Goal: Task Accomplishment & Management: Use online tool/utility

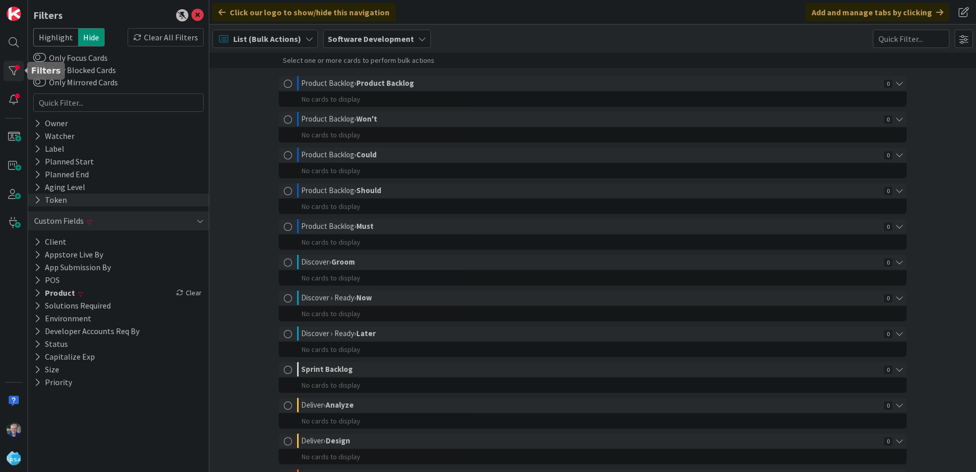
scroll to position [396, 0]
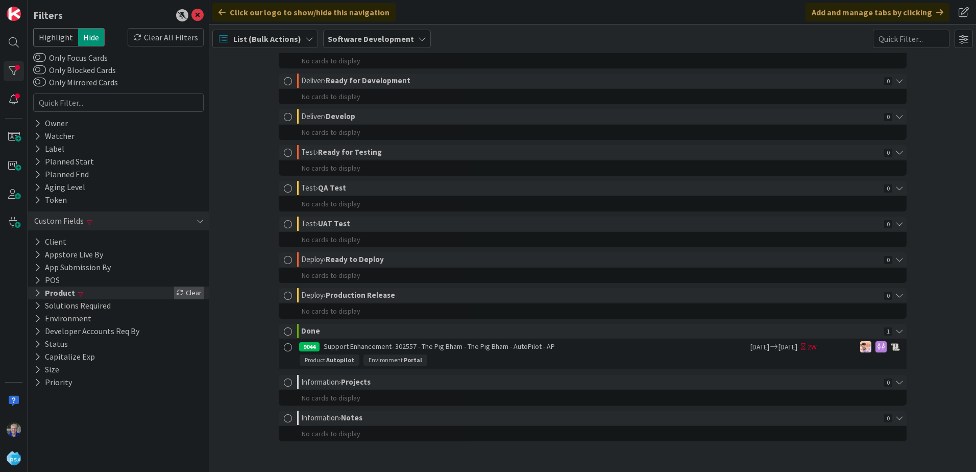
click at [193, 292] on div "Clear" at bounding box center [189, 292] width 30 height 13
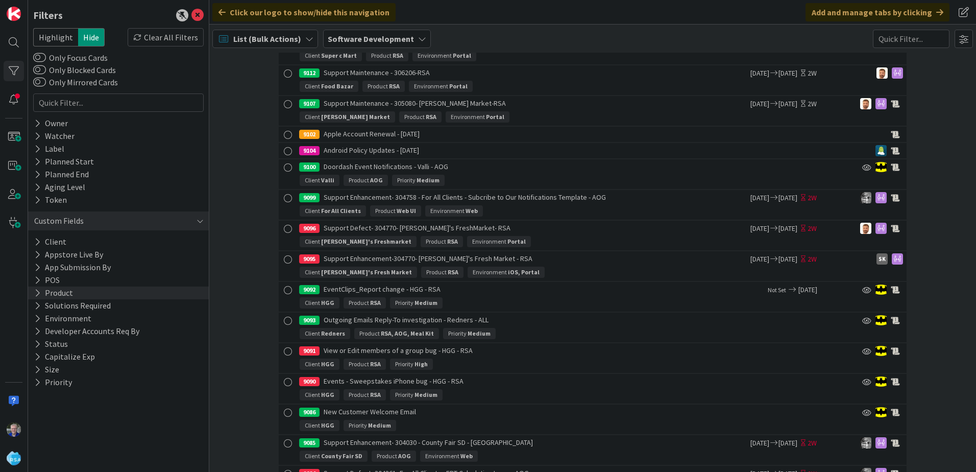
scroll to position [10241, 0]
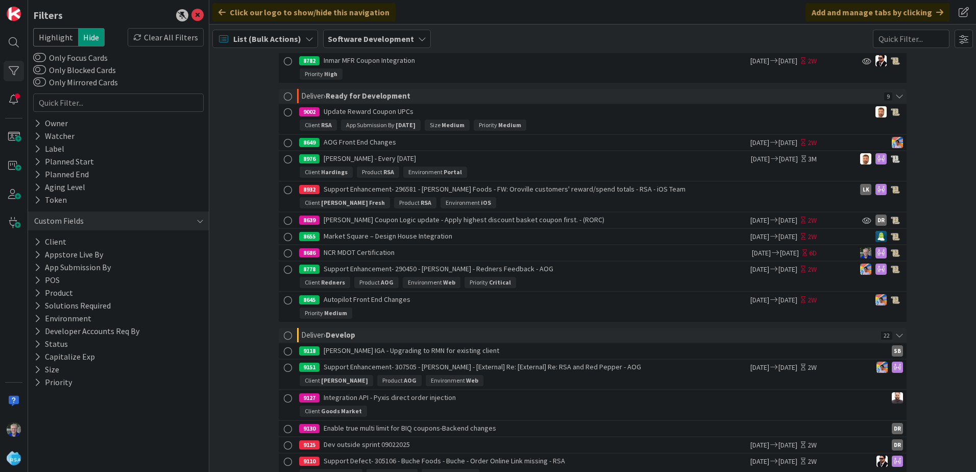
click at [245, 39] on span "List (Bulk Actions)" at bounding box center [267, 39] width 68 height 12
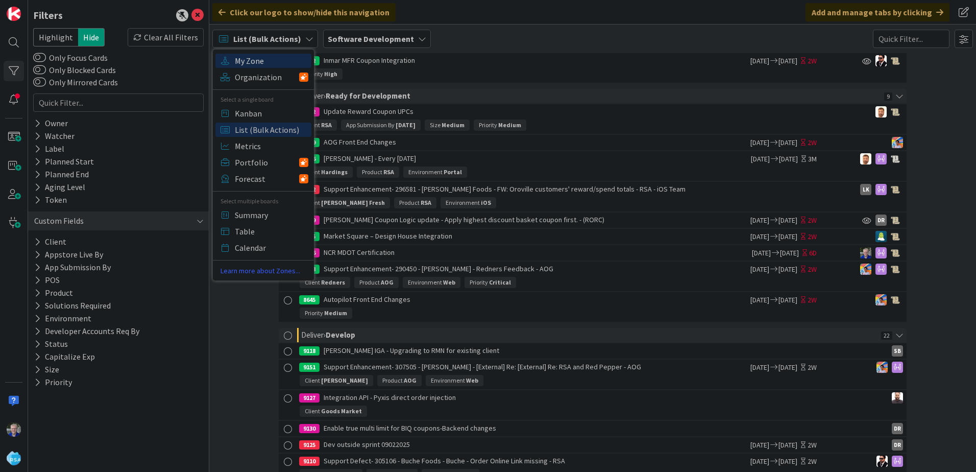
click at [244, 58] on span "My Zone" at bounding box center [272, 60] width 74 height 15
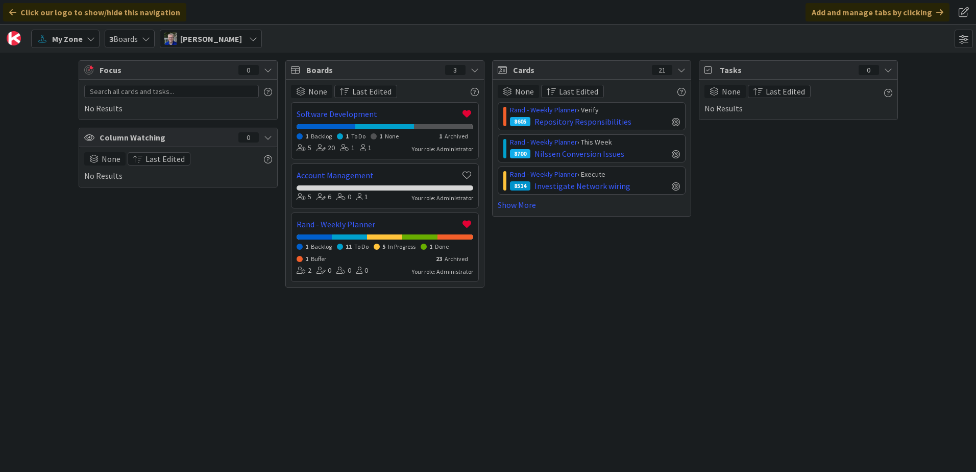
click at [83, 34] on div "My Zone" at bounding box center [65, 39] width 68 height 18
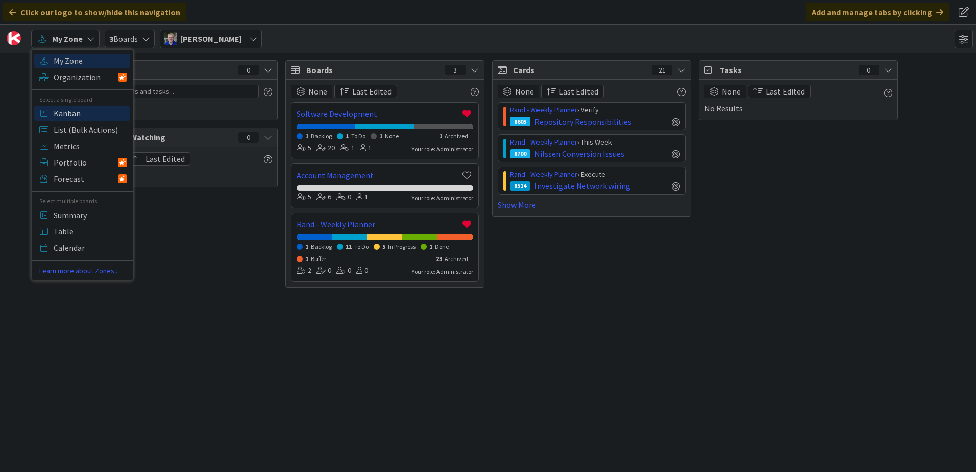
click at [65, 112] on span "Kanban" at bounding box center [91, 113] width 74 height 15
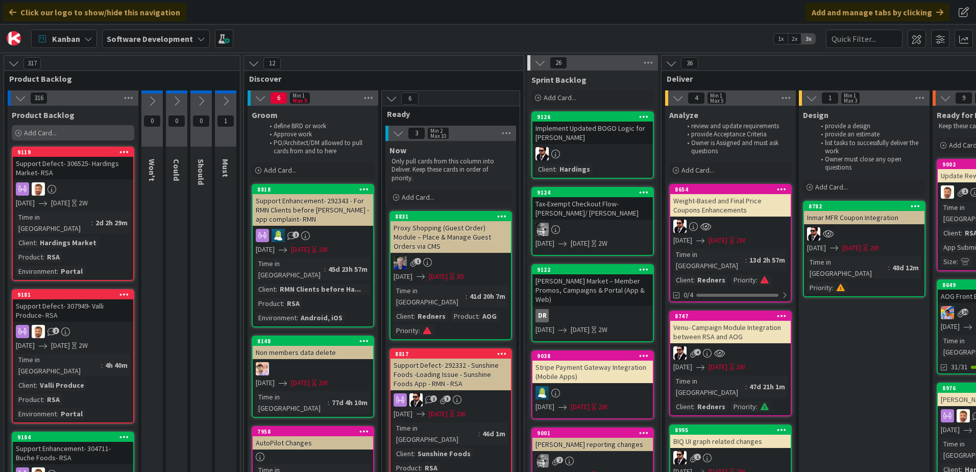
click at [32, 130] on span "Add Card..." at bounding box center [40, 132] width 33 height 9
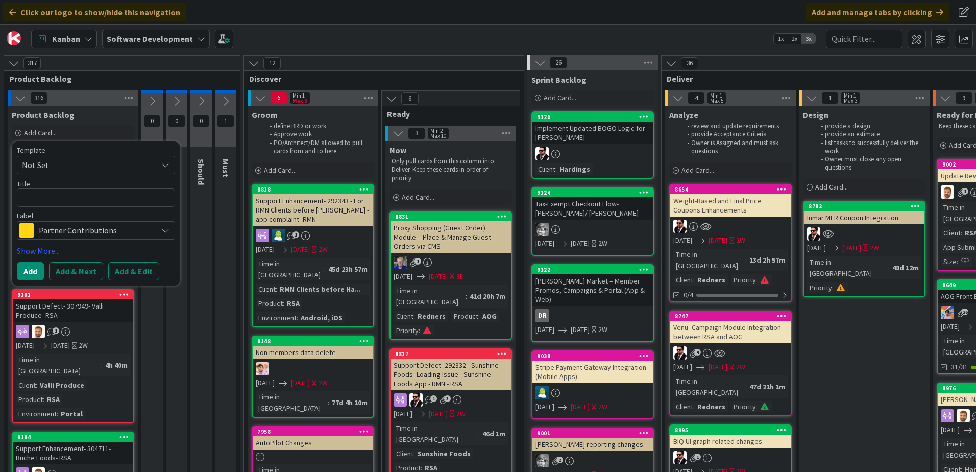
click at [75, 232] on span "Partner Contributions" at bounding box center [95, 230] width 113 height 14
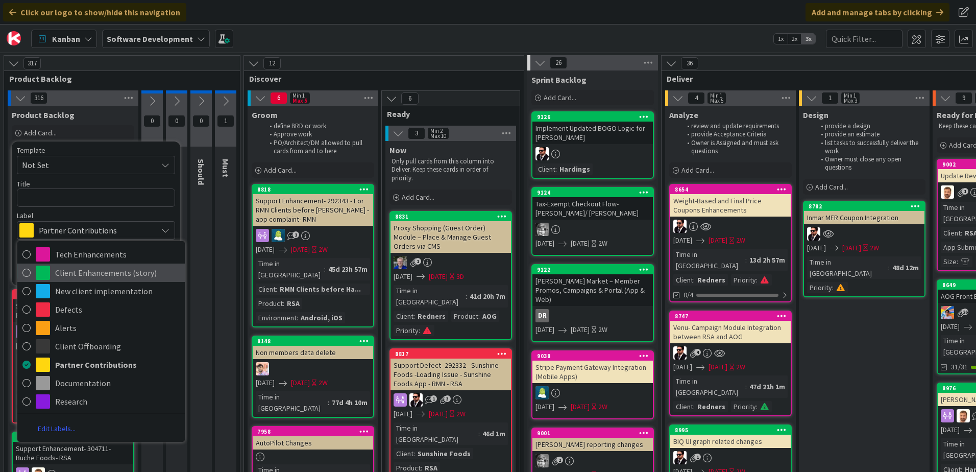
click at [71, 272] on span "Client Enhancements (story)" at bounding box center [117, 272] width 125 height 15
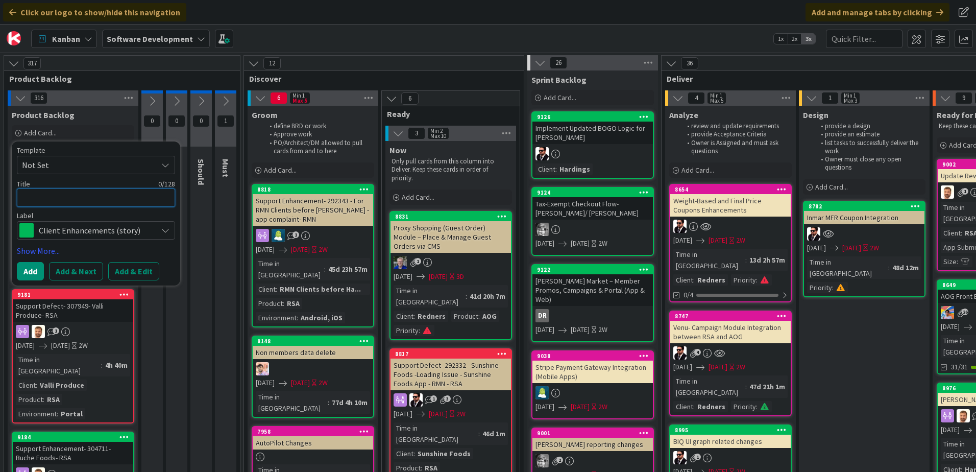
click at [60, 199] on textarea at bounding box center [96, 197] width 158 height 18
type textarea "x"
type textarea "B"
type textarea "x"
type textarea "Ba"
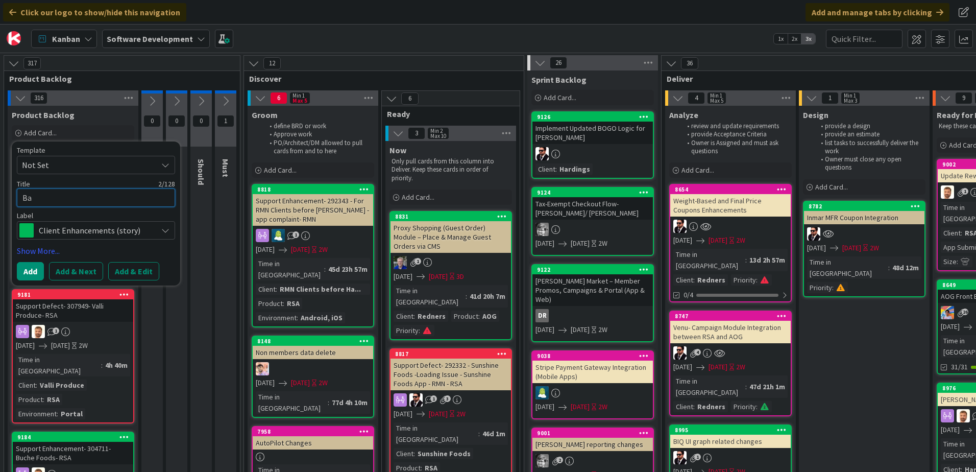
type textarea "x"
type textarea "Bag"
type textarea "x"
type textarea "Bag"
type textarea "x"
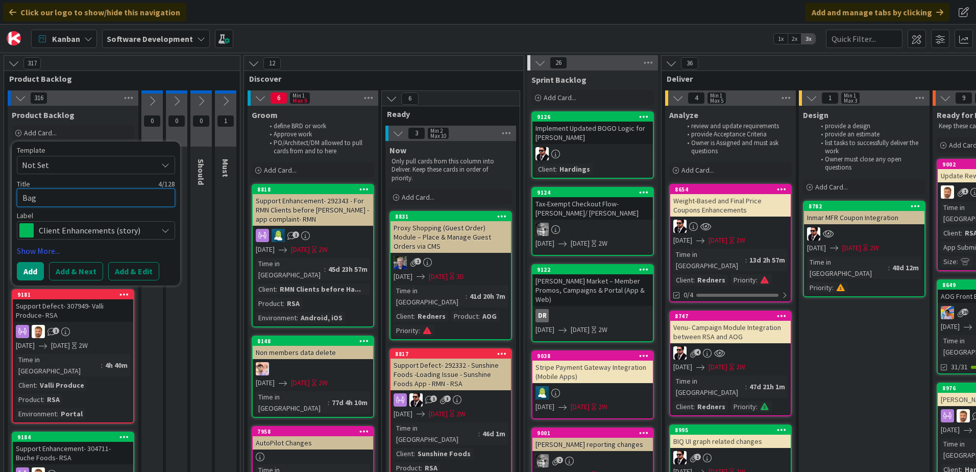
type textarea "Bag L"
type textarea "x"
type textarea "Bag La"
type textarea "x"
type textarea "Bag Lab"
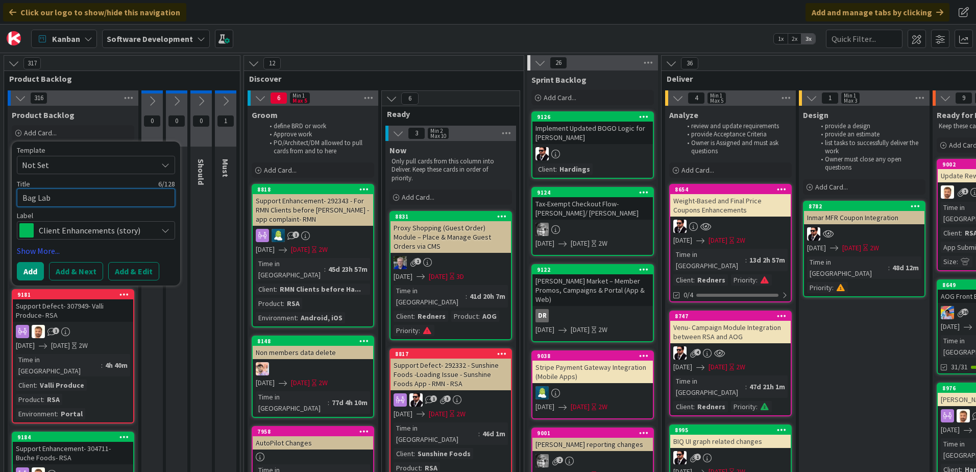
type textarea "x"
type textarea "Bag Labe"
type textarea "x"
type textarea "Bag Label"
type textarea "x"
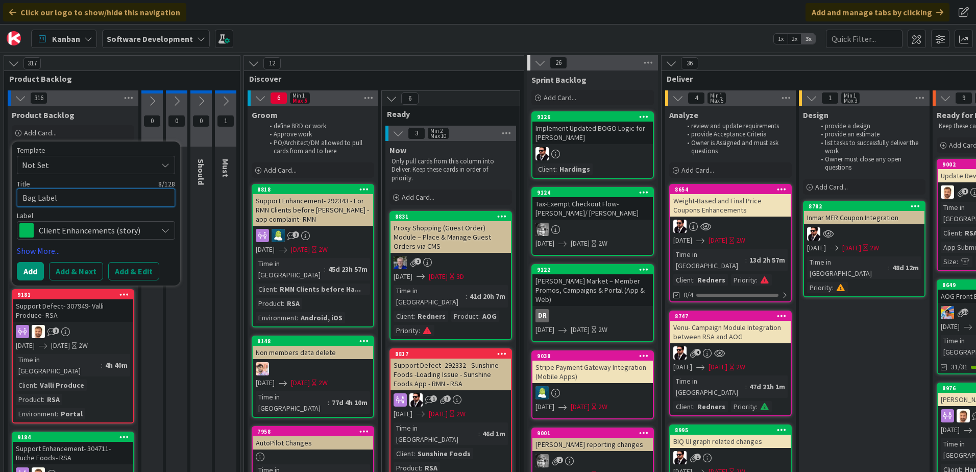
type textarea "Bag Labels"
type textarea "x"
type textarea "Bag Labels"
type textarea "x"
type textarea "Bag Labels -"
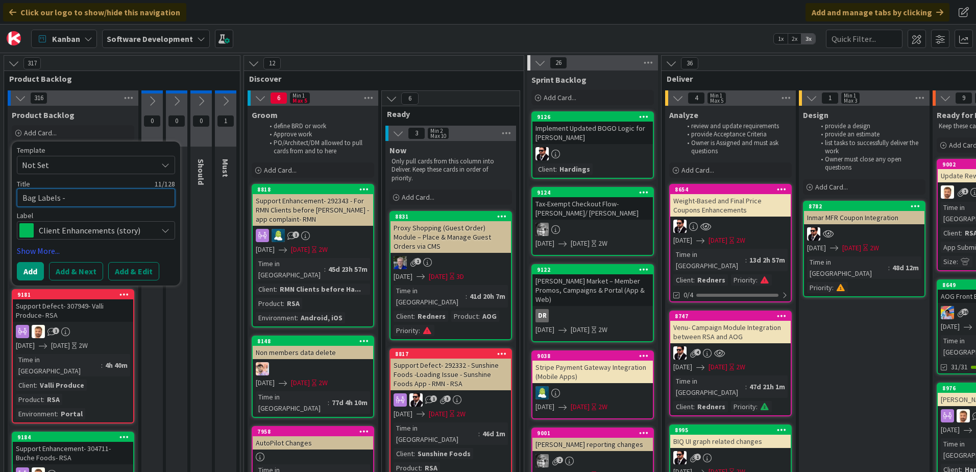
type textarea "x"
type textarea "Bag Labels -"
type textarea "x"
type textarea "Bag Labels - R"
type textarea "x"
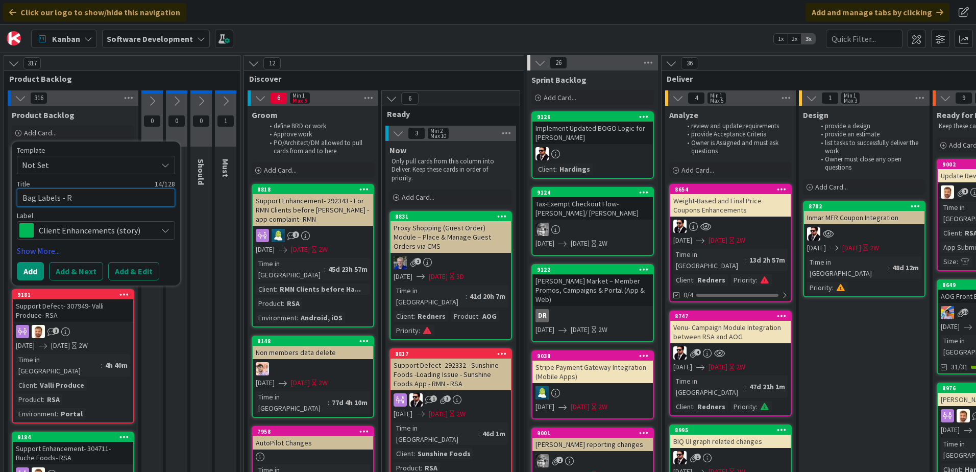
type textarea "Bag Labels - Re"
type textarea "x"
type textarea "Bag Labels - Red"
type textarea "x"
type textarea "Bag Labels - Redn"
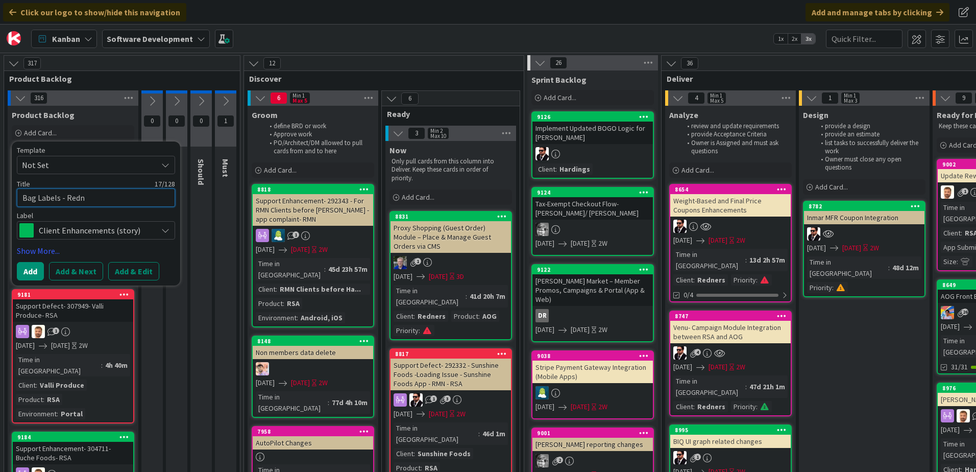
type textarea "x"
type textarea "Bag Labels - Redne"
type textarea "x"
type textarea "Bag Labels - [PERSON_NAME]"
type textarea "x"
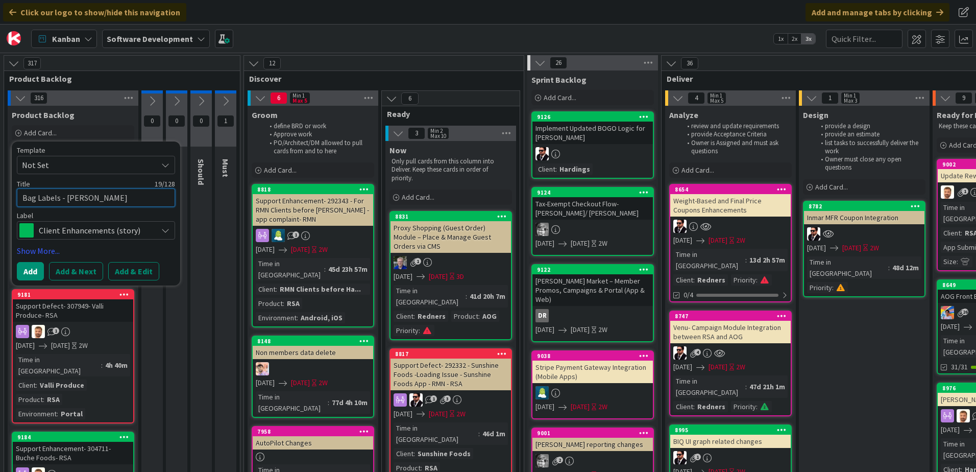
type textarea "Bag Labels - [PERSON_NAME]'"
type textarea "x"
type textarea "Bag Labels - [PERSON_NAME]"
type textarea "x"
type textarea "Bag Labels - [PERSON_NAME]"
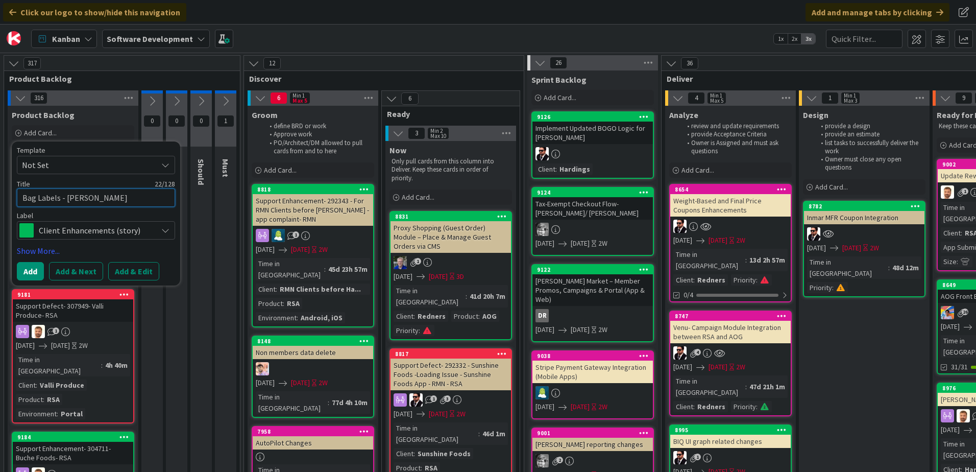
type textarea "x"
type textarea "Bag Labels - [PERSON_NAME] -"
type textarea "x"
type textarea "Bag Labels - [PERSON_NAME] -"
type textarea "x"
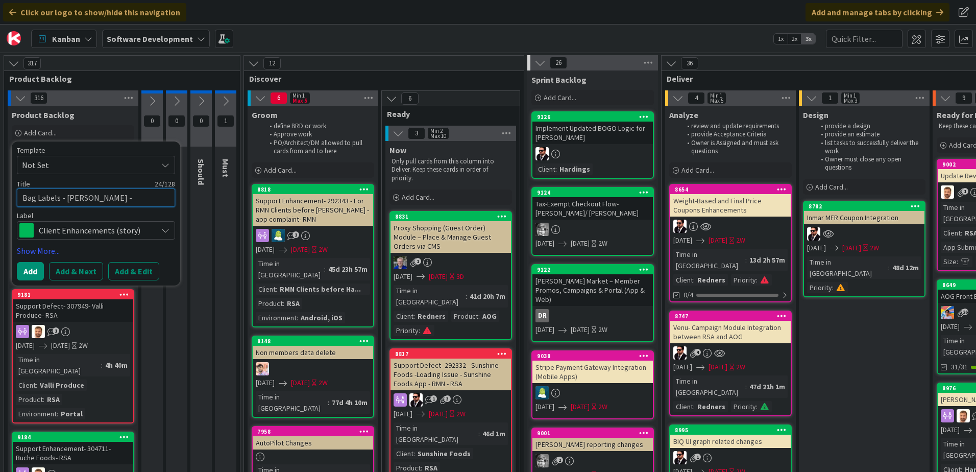
type textarea "Bag Labels - [PERSON_NAME] - A"
type textarea "x"
type textarea "Bag Labels - [PERSON_NAME] - AO"
type textarea "x"
type textarea "Bag Labels - [PERSON_NAME] - AOG"
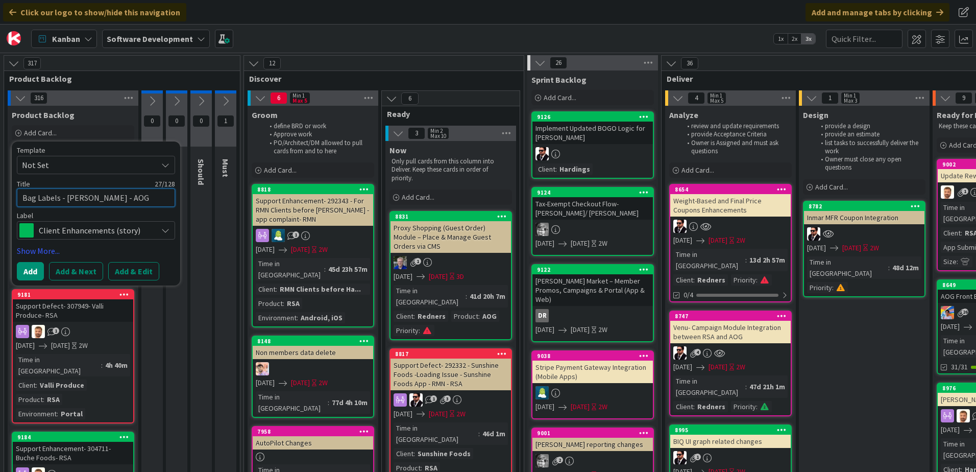
type textarea "x"
type textarea "Bag Labels - [PERSON_NAME] - AOG/"
type textarea "x"
type textarea "Bag Labels - [PERSON_NAME] - AOG/P"
type textarea "x"
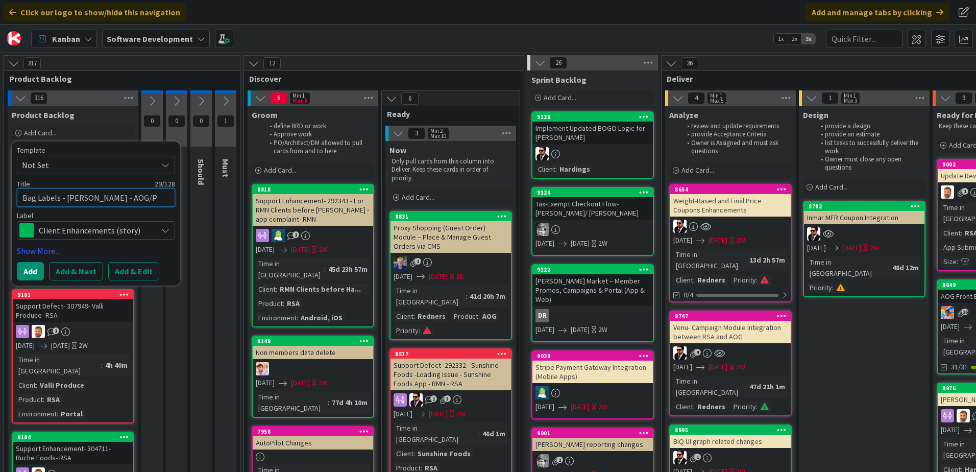
type textarea "Bag Labels - [PERSON_NAME] - AOG/Pi"
type textarea "x"
type textarea "Bag Labels - [PERSON_NAME] - AOG/Pic"
type textarea "x"
type textarea "Bag Labels - [PERSON_NAME] - AOG/Pick"
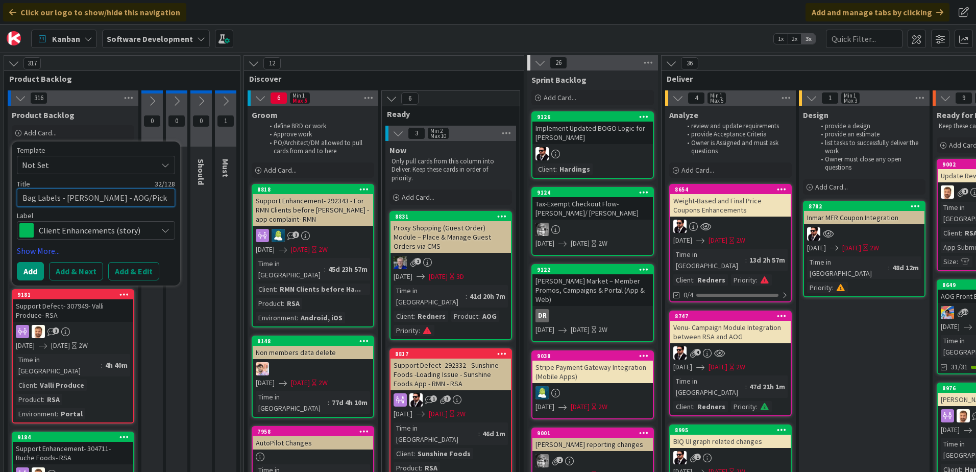
type textarea "x"
type textarea "Bag Labels - [PERSON_NAME] - AOG/Picke"
type textarea "x"
type textarea "Bag Labels - [PERSON_NAME] - AOG/Picker"
click at [125, 267] on button "Add & Edit" at bounding box center [133, 271] width 51 height 18
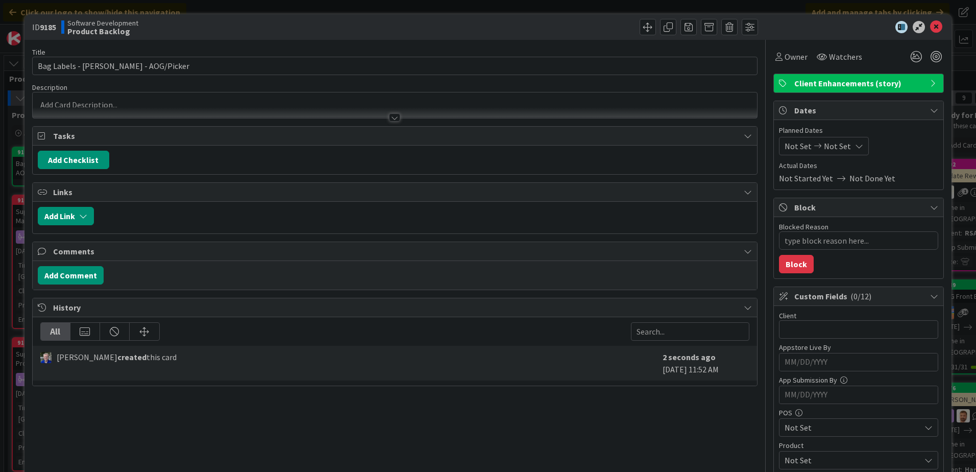
type textarea "x"
click at [122, 104] on div at bounding box center [395, 105] width 724 height 26
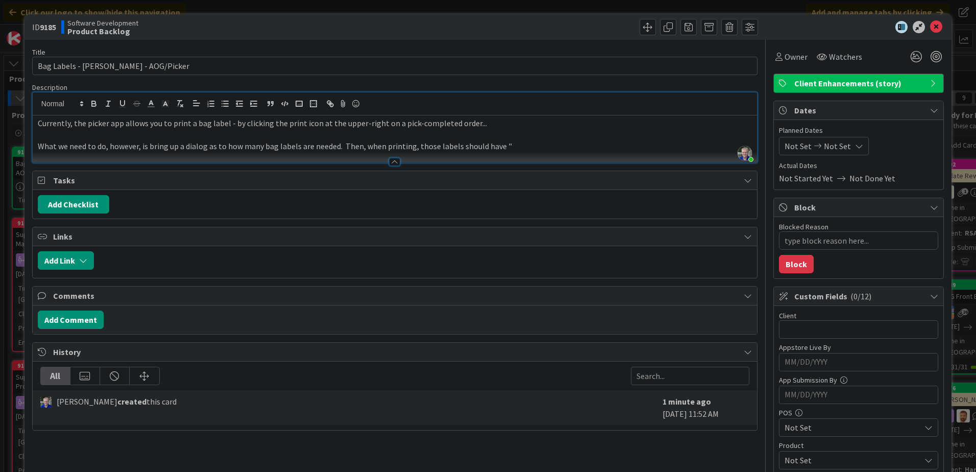
click at [513, 147] on p "What we need to do, however, is bring up a dialog as to how many bag labels are…" at bounding box center [395, 146] width 714 height 12
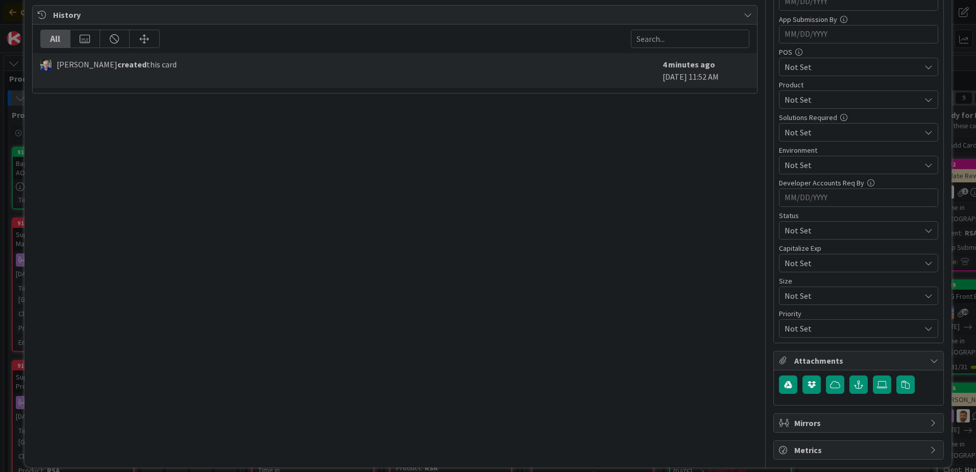
scroll to position [370, 0]
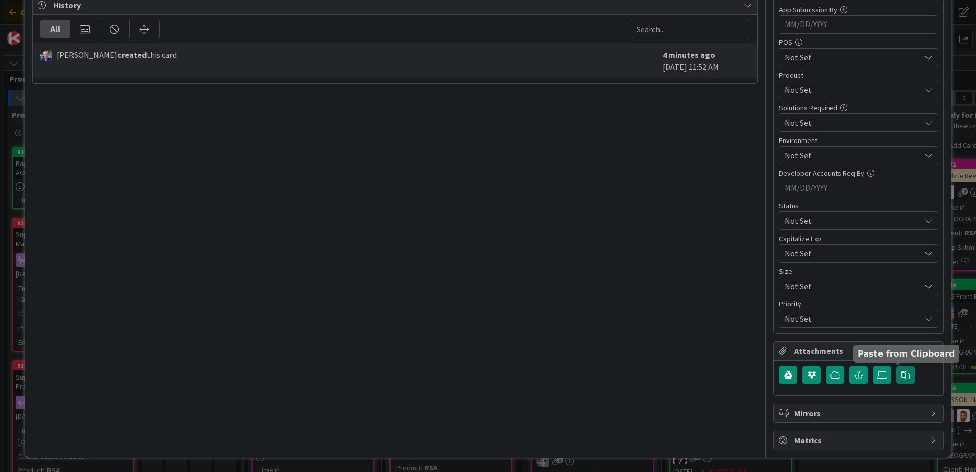
click at [902, 374] on icon "button" at bounding box center [906, 375] width 8 height 8
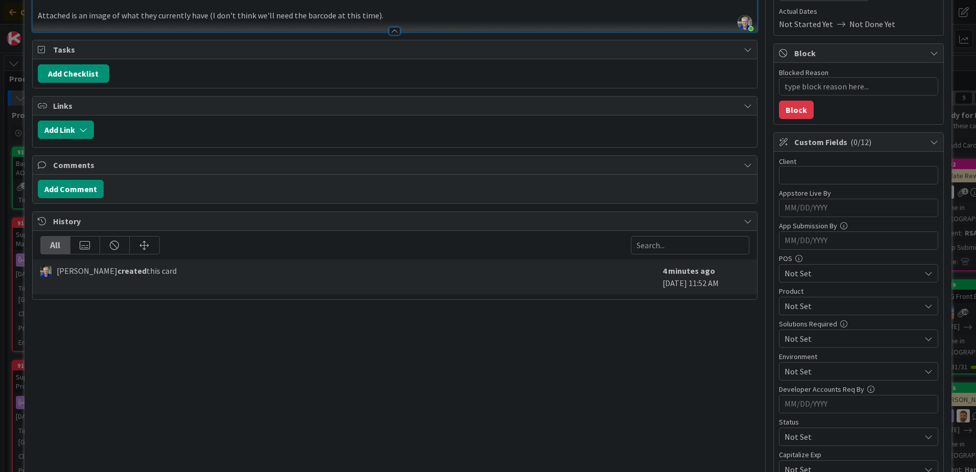
scroll to position [153, 0]
click at [785, 302] on span "Not Set" at bounding box center [853, 307] width 136 height 12
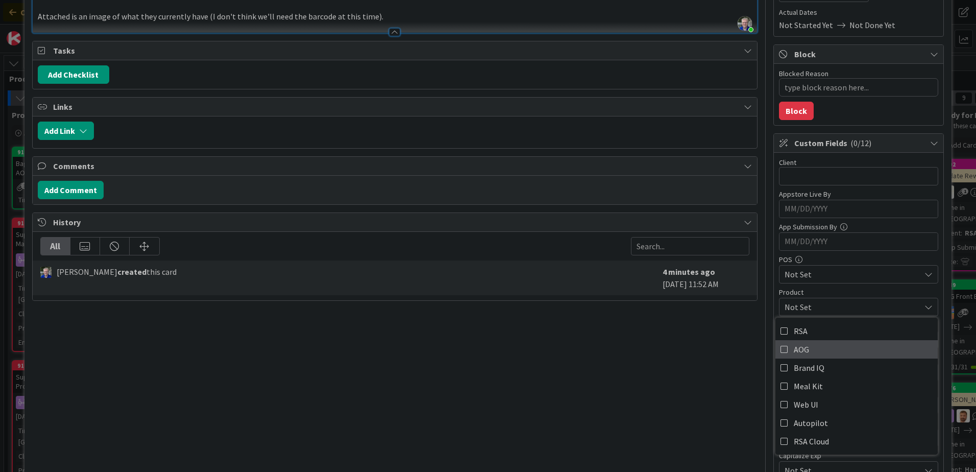
click at [781, 349] on icon at bounding box center [785, 349] width 8 height 15
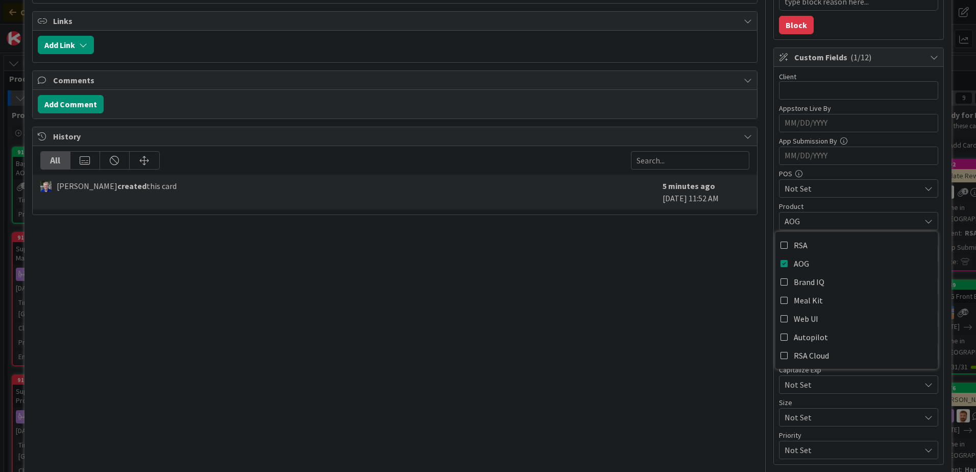
scroll to position [255, 0]
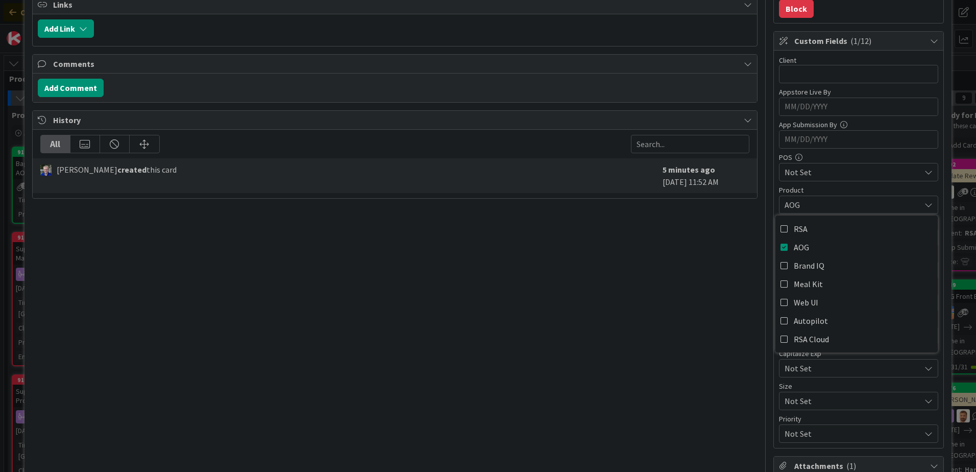
click at [713, 331] on div "Title 34 / 128 Bag Labels - [PERSON_NAME] - AOG/Picker Description [PERSON_NAME…" at bounding box center [394, 215] width 725 height 860
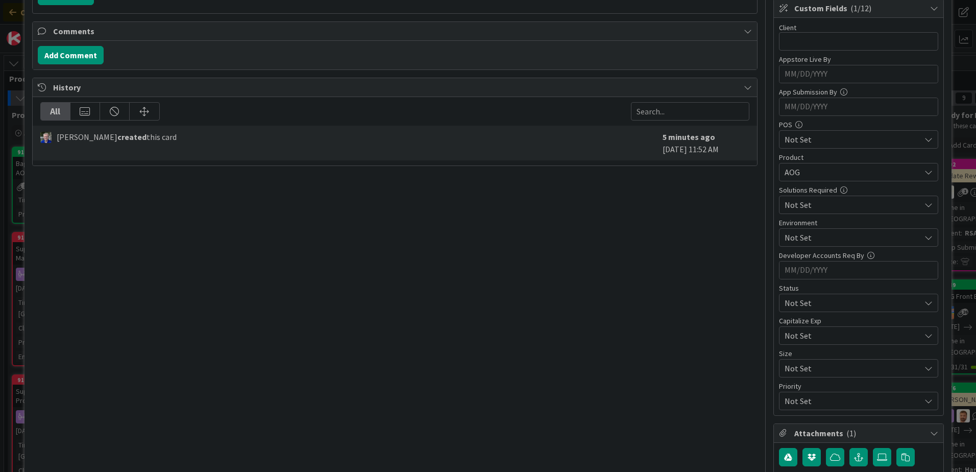
scroll to position [306, 0]
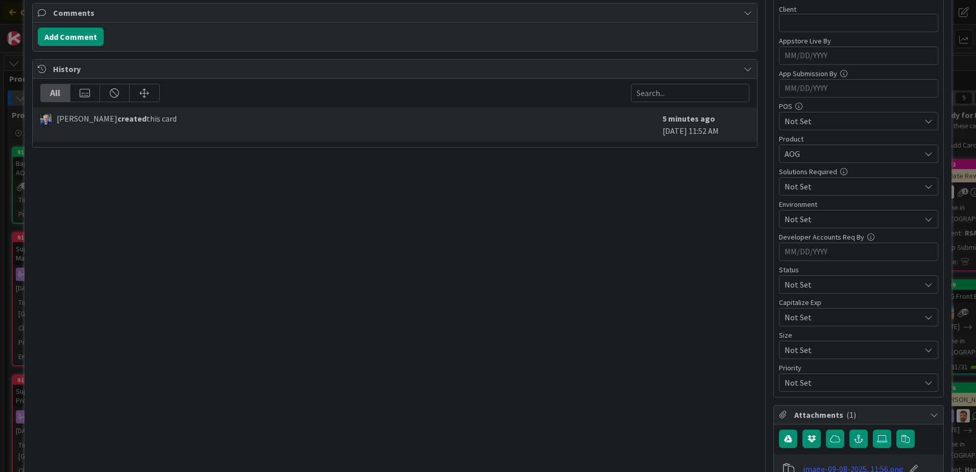
click at [799, 381] on span "Not Set" at bounding box center [850, 382] width 131 height 14
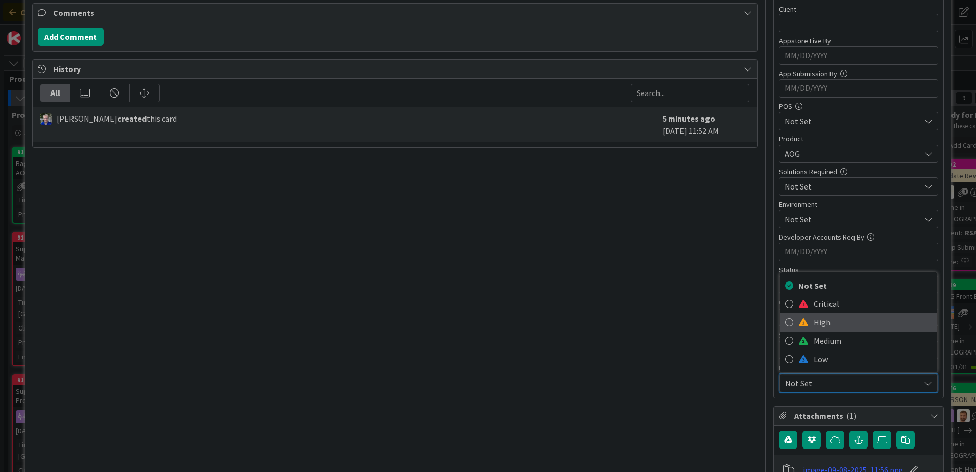
click at [785, 324] on icon at bounding box center [789, 321] width 8 height 15
type textarea "x"
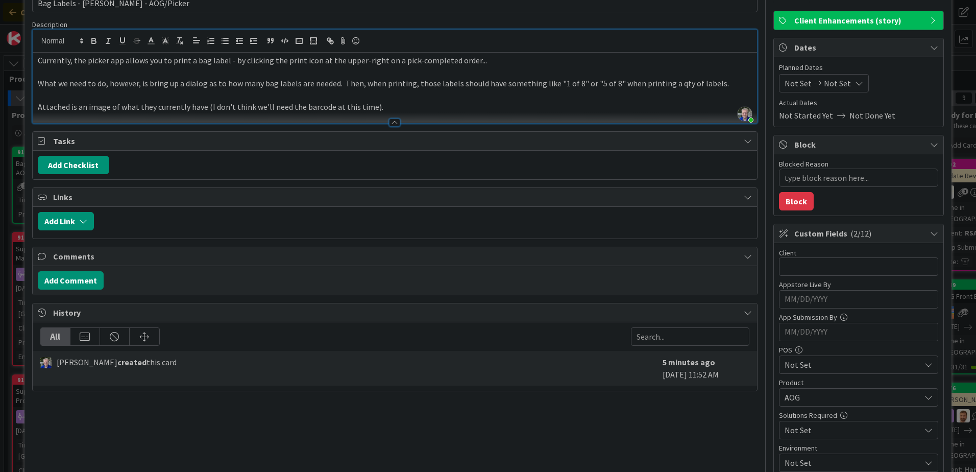
scroll to position [51, 0]
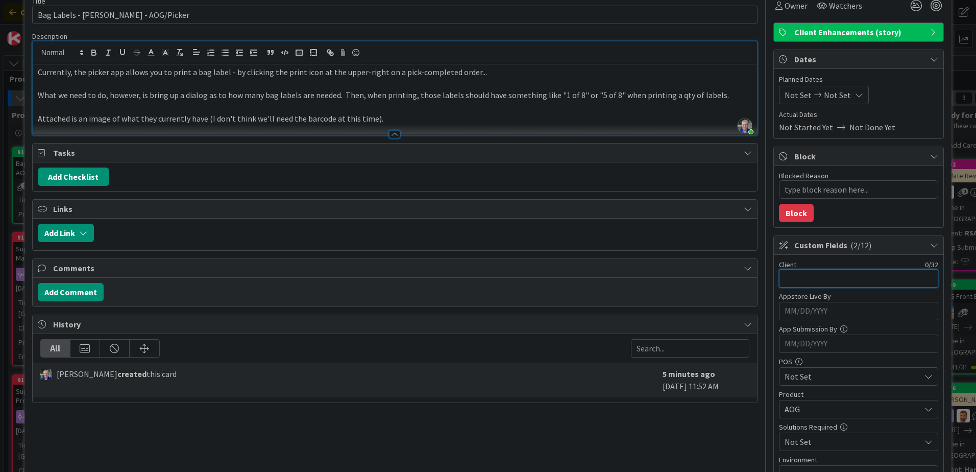
click at [792, 282] on input "text" at bounding box center [858, 278] width 159 height 18
type input "Red"
type textarea "x"
type input "[PERSON_NAME]"
type textarea "x"
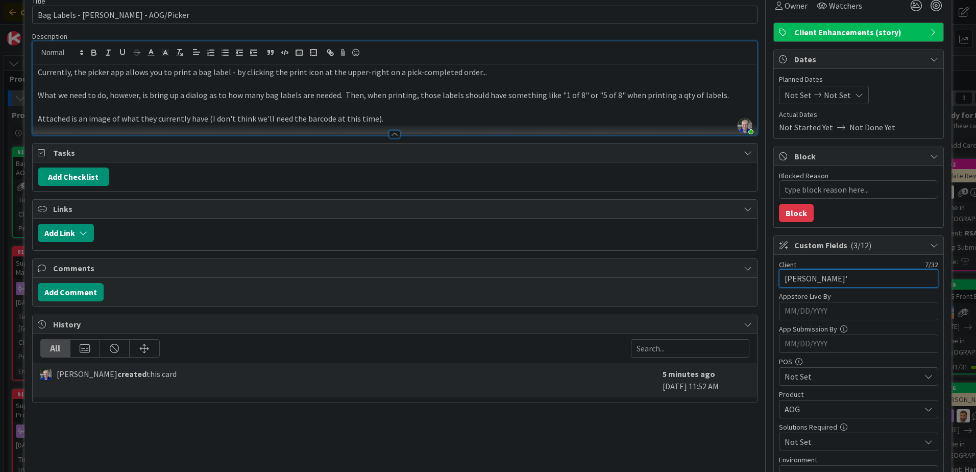
type input "[PERSON_NAME]"
type textarea "x"
type input "Redners"
type textarea "x"
type input "R"
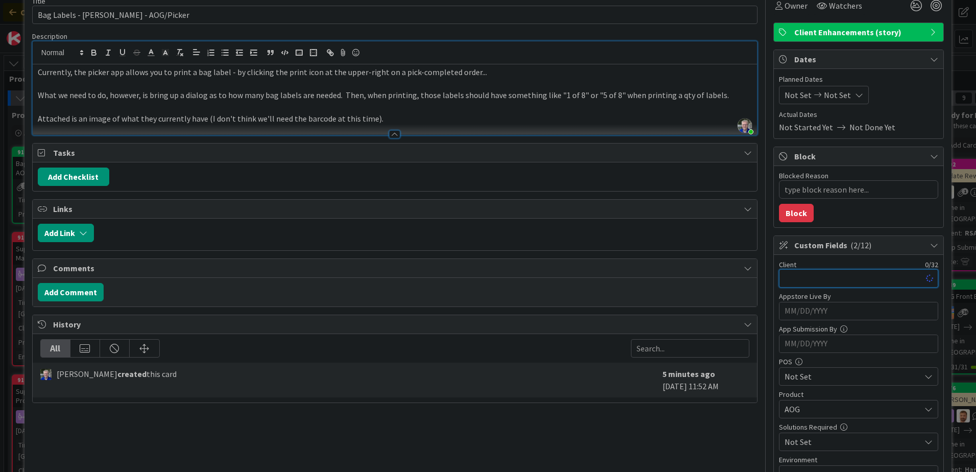
type textarea "x"
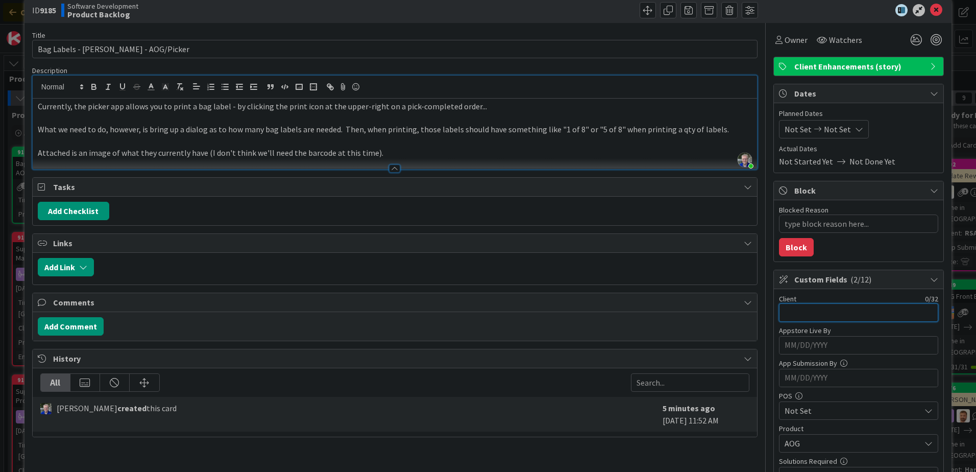
scroll to position [0, 0]
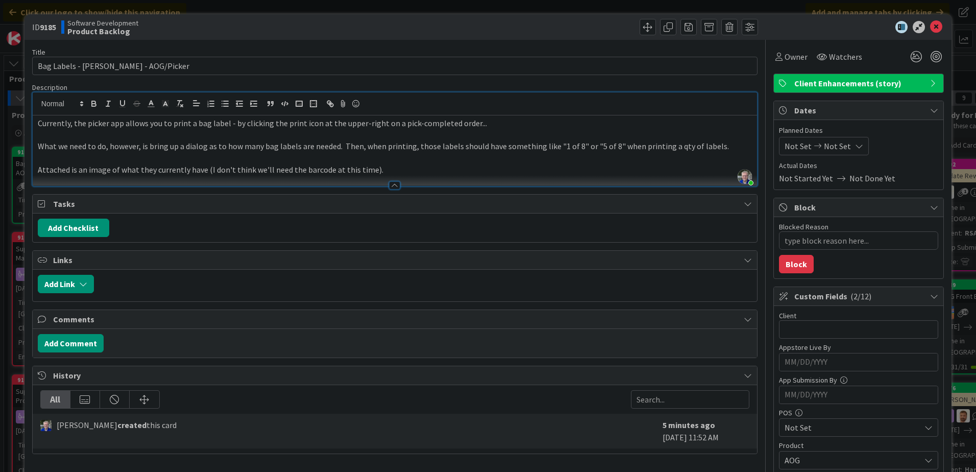
drag, startPoint x: 759, startPoint y: 26, endPoint x: 924, endPoint y: 31, distance: 165.5
click at [763, 26] on div at bounding box center [853, 27] width 181 height 12
click at [930, 30] on icon at bounding box center [936, 27] width 12 height 12
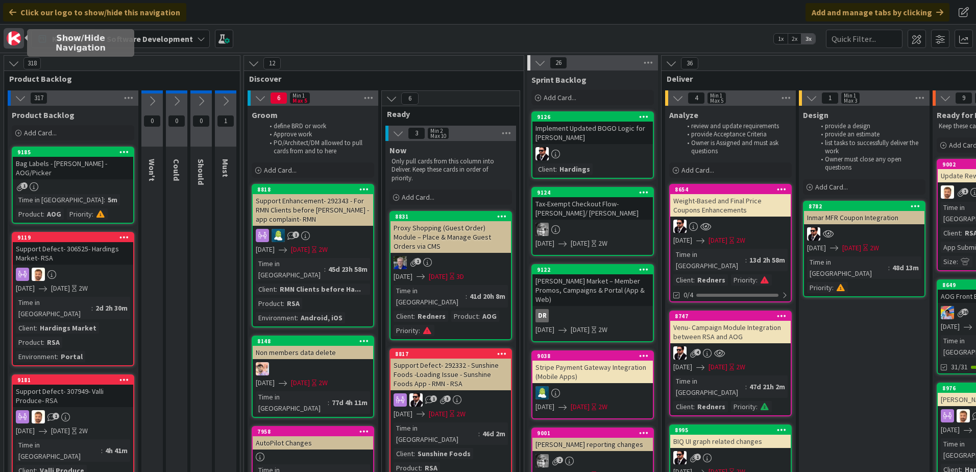
click at [14, 35] on img at bounding box center [14, 38] width 14 height 14
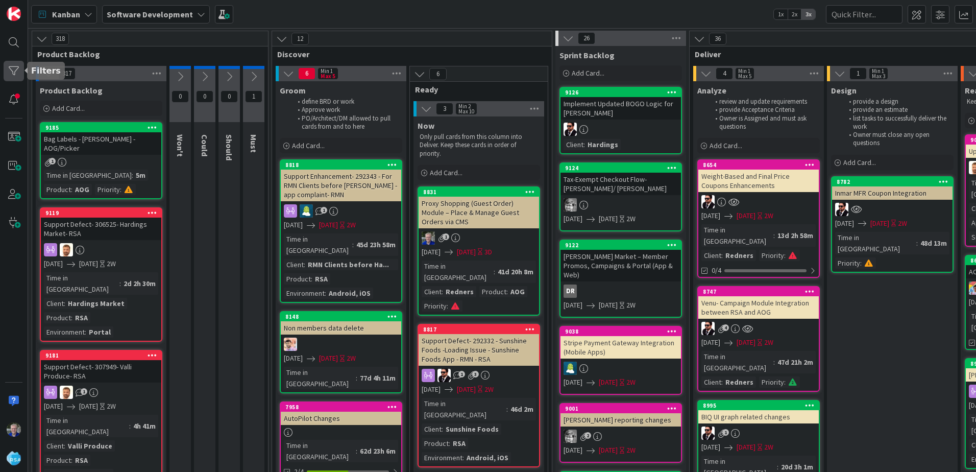
click at [11, 71] on div at bounding box center [14, 71] width 20 height 20
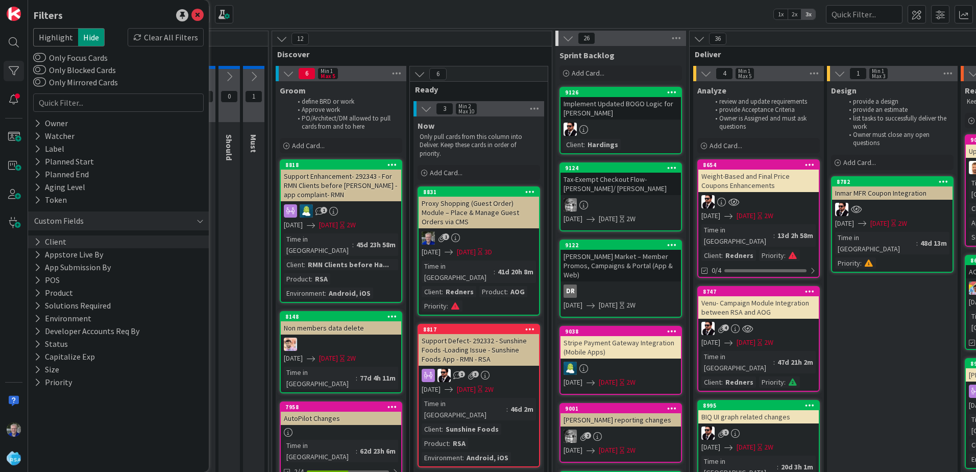
click at [59, 238] on button "Client" at bounding box center [50, 241] width 34 height 13
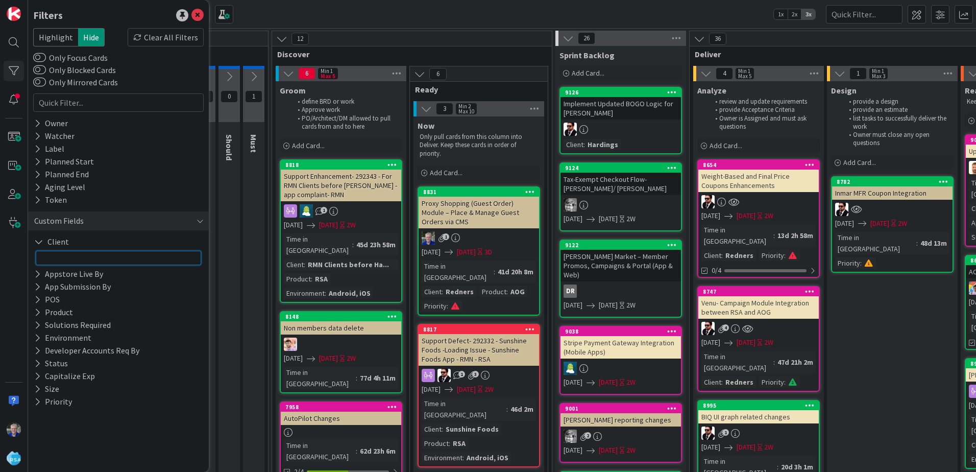
click at [64, 252] on input "text" at bounding box center [118, 258] width 165 height 14
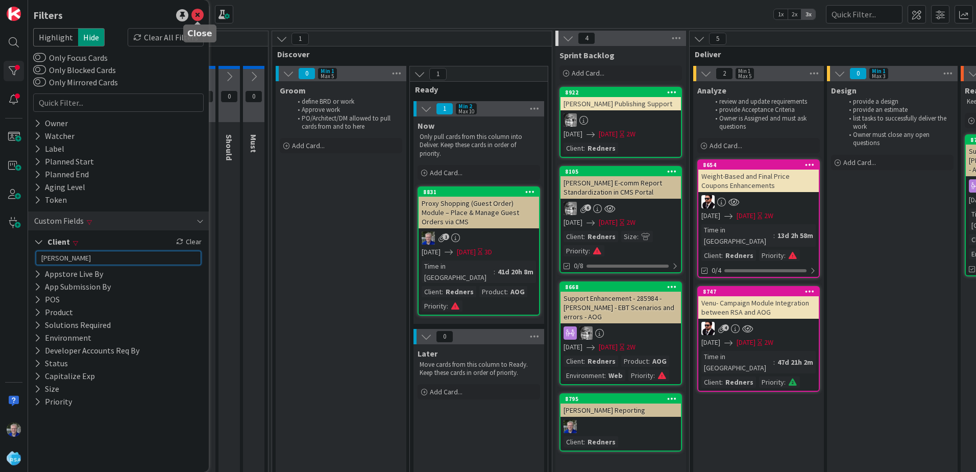
type input "[PERSON_NAME]"
click at [201, 14] on icon at bounding box center [197, 15] width 12 height 12
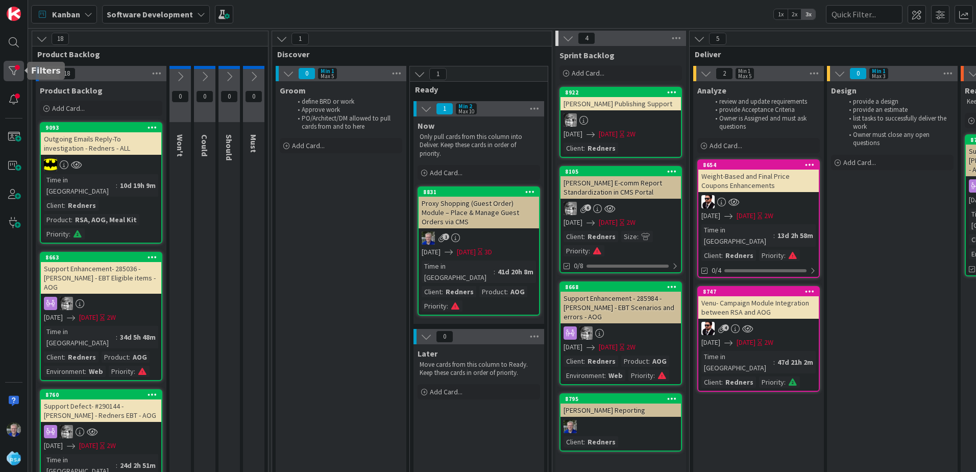
click at [11, 71] on div at bounding box center [14, 71] width 20 height 20
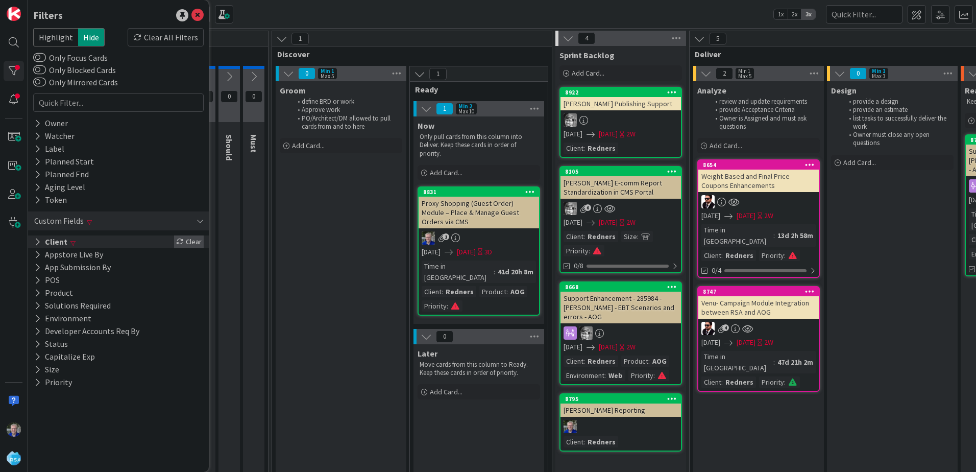
click at [188, 238] on div "Clear" at bounding box center [189, 241] width 30 height 13
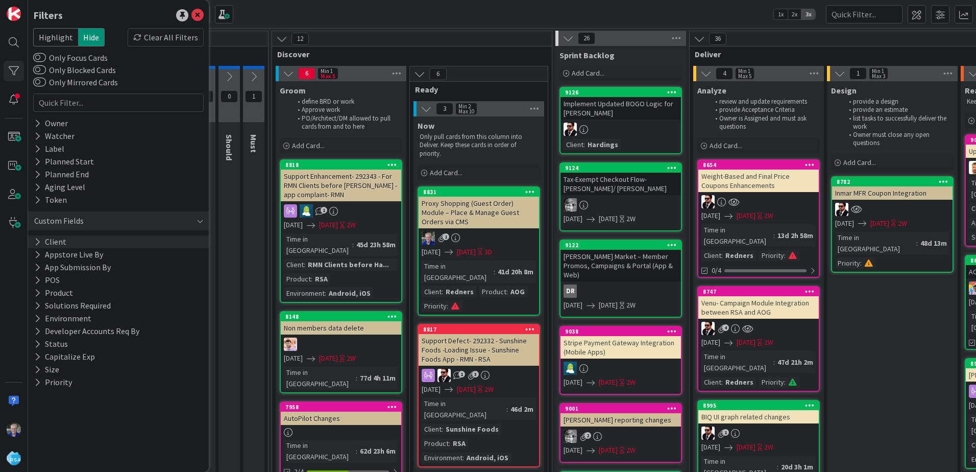
click at [408, 5] on div "Kanban Software Development 1x 2x 3x" at bounding box center [502, 14] width 948 height 28
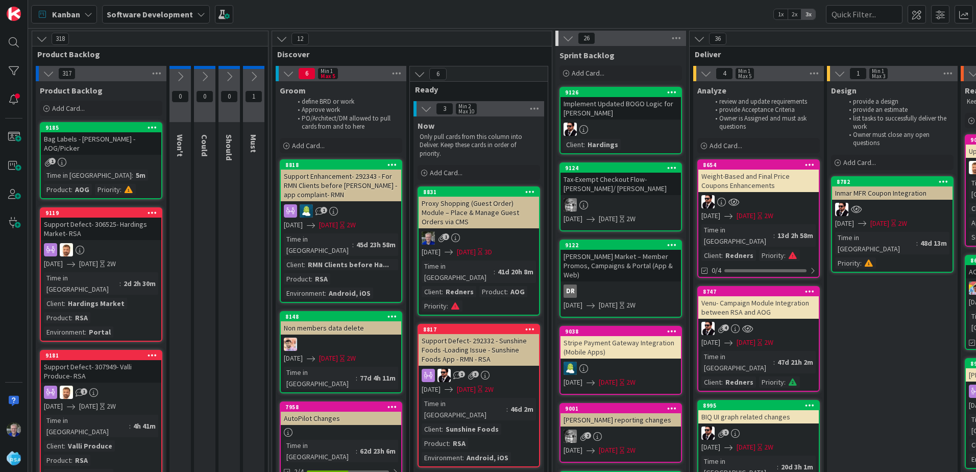
click at [95, 139] on div "Bag Labels - [PERSON_NAME] - AOG/Picker" at bounding box center [101, 143] width 120 height 22
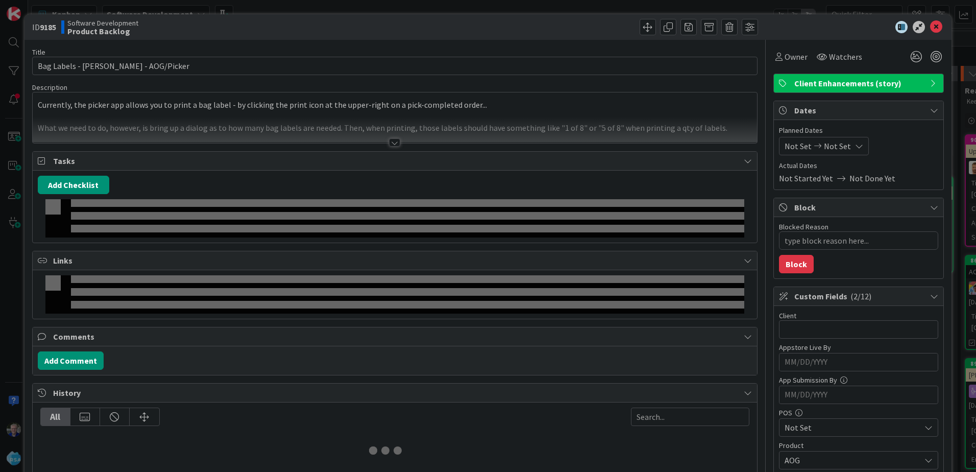
type textarea "x"
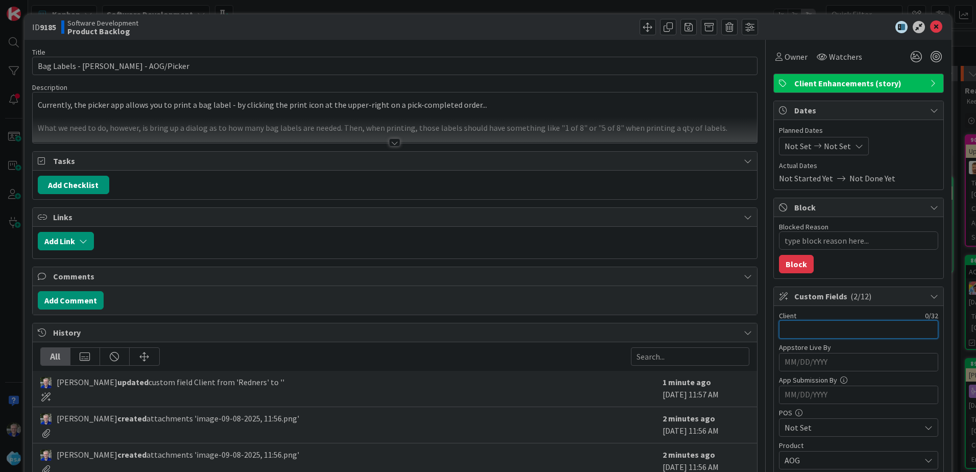
click at [826, 331] on input "text" at bounding box center [858, 329] width 159 height 18
type input "Redners"
type textarea "x"
type input "Redners"
click at [783, 27] on div at bounding box center [853, 27] width 181 height 12
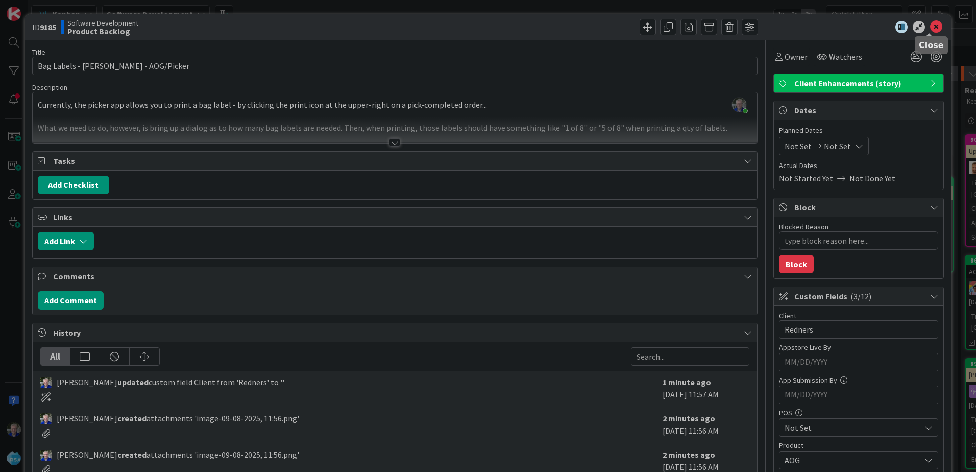
click at [930, 24] on icon at bounding box center [936, 27] width 12 height 12
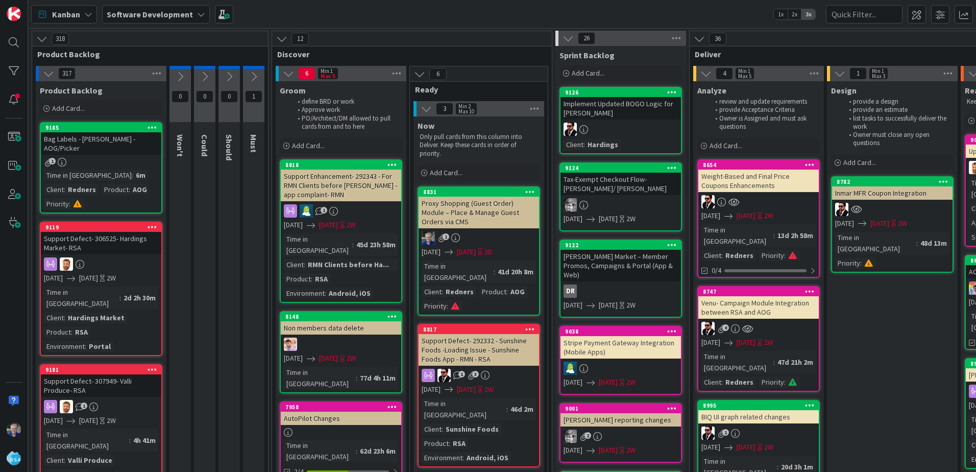
click at [101, 145] on div "Bag Labels - [PERSON_NAME] - AOG/Picker" at bounding box center [101, 143] width 120 height 22
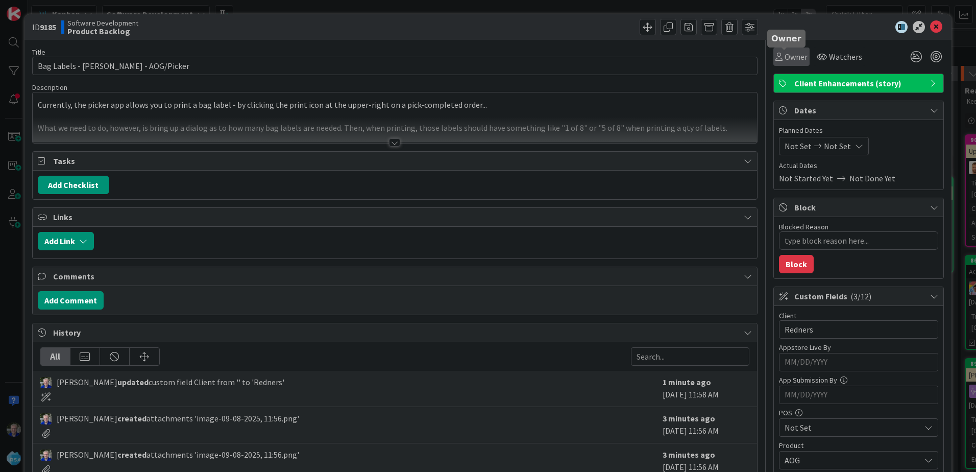
click at [785, 57] on span "Owner" at bounding box center [796, 57] width 23 height 12
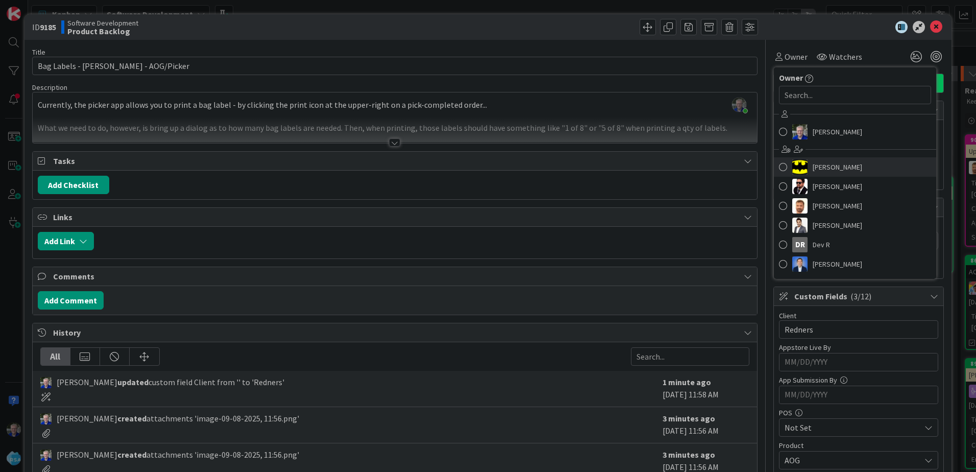
click at [779, 163] on span at bounding box center [783, 166] width 8 height 15
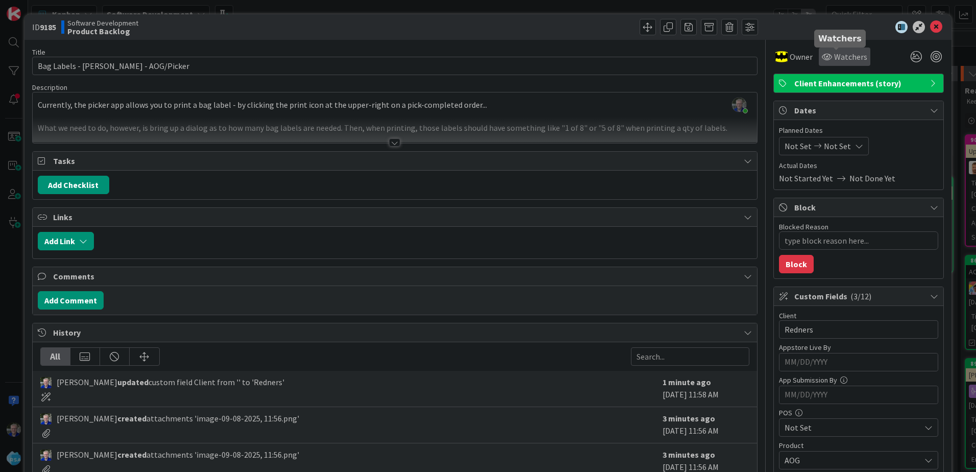
click at [822, 59] on icon at bounding box center [827, 57] width 10 height 8
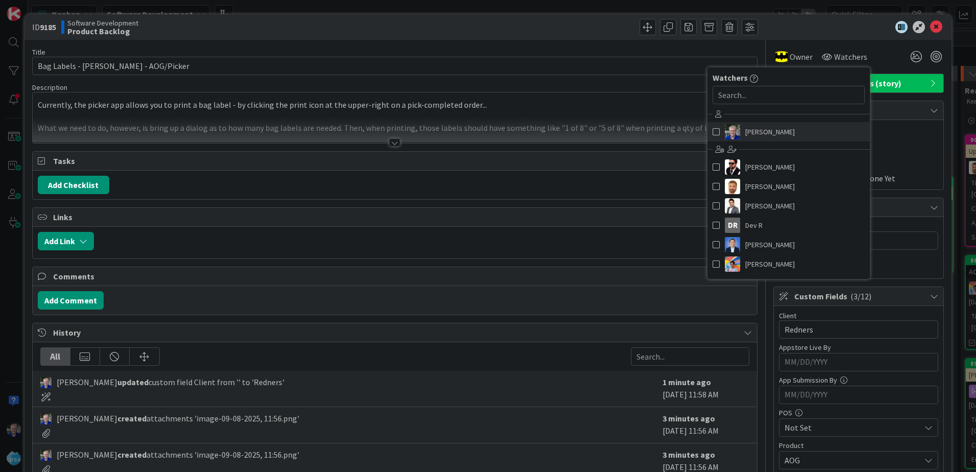
click at [713, 131] on span at bounding box center [716, 131] width 7 height 15
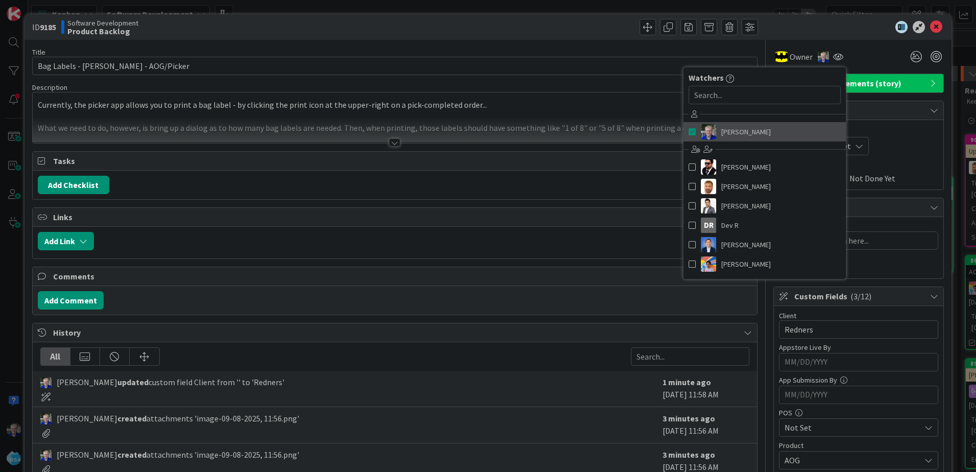
type textarea "x"
click at [746, 99] on input "text" at bounding box center [765, 95] width 152 height 18
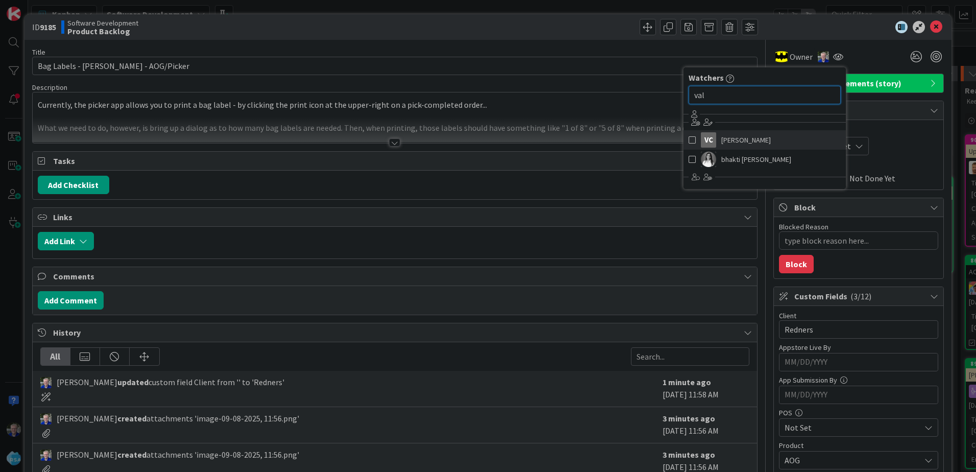
type input "val"
click at [689, 138] on span at bounding box center [692, 139] width 7 height 15
type textarea "x"
click at [828, 22] on div at bounding box center [853, 27] width 181 height 12
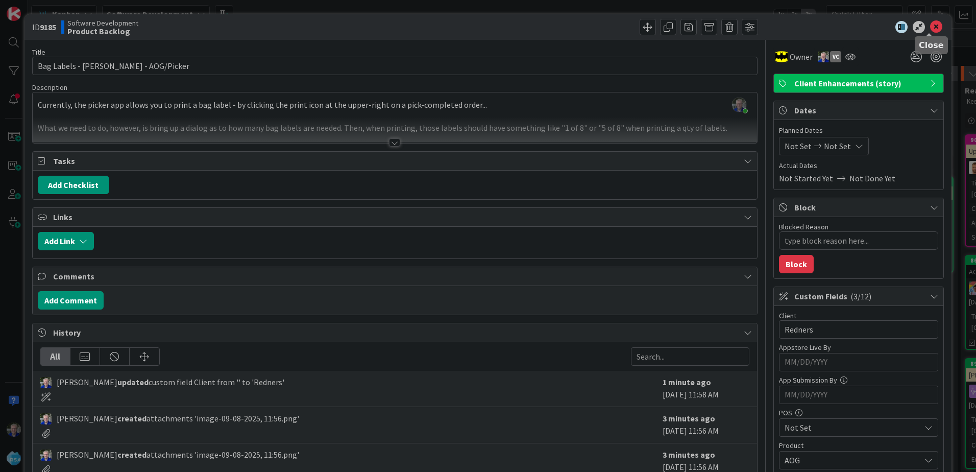
drag, startPoint x: 926, startPoint y: 26, endPoint x: 862, endPoint y: 59, distance: 72.2
click at [930, 26] on icon at bounding box center [936, 27] width 12 height 12
